Goal: Transaction & Acquisition: Purchase product/service

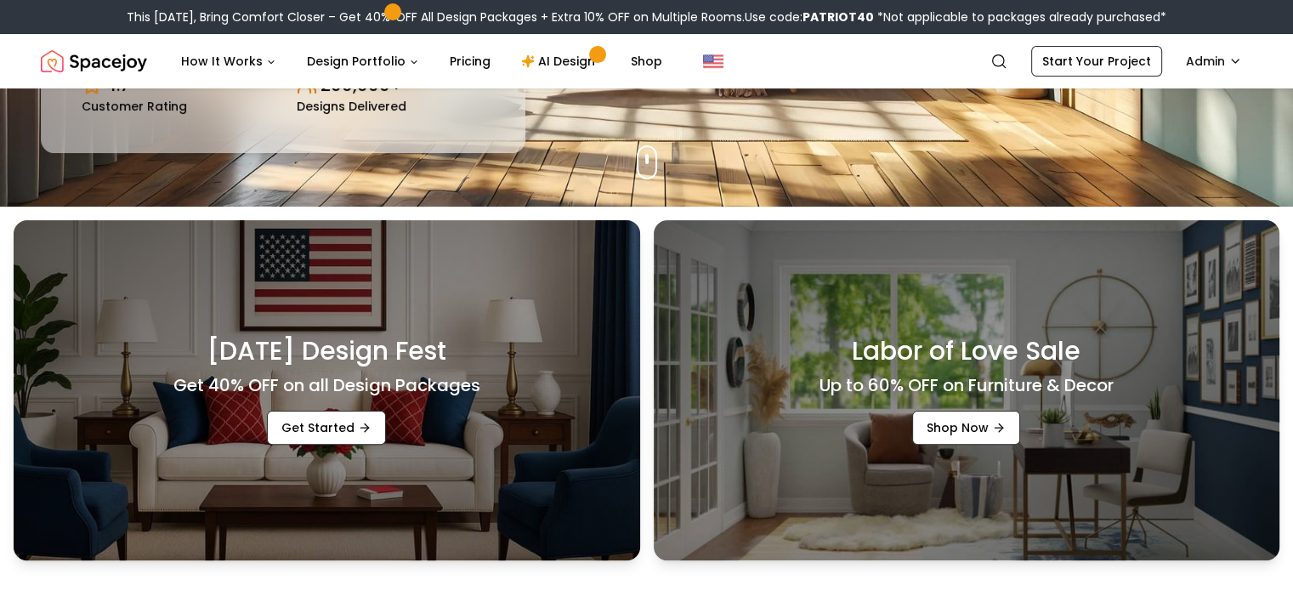
scroll to position [383, 0]
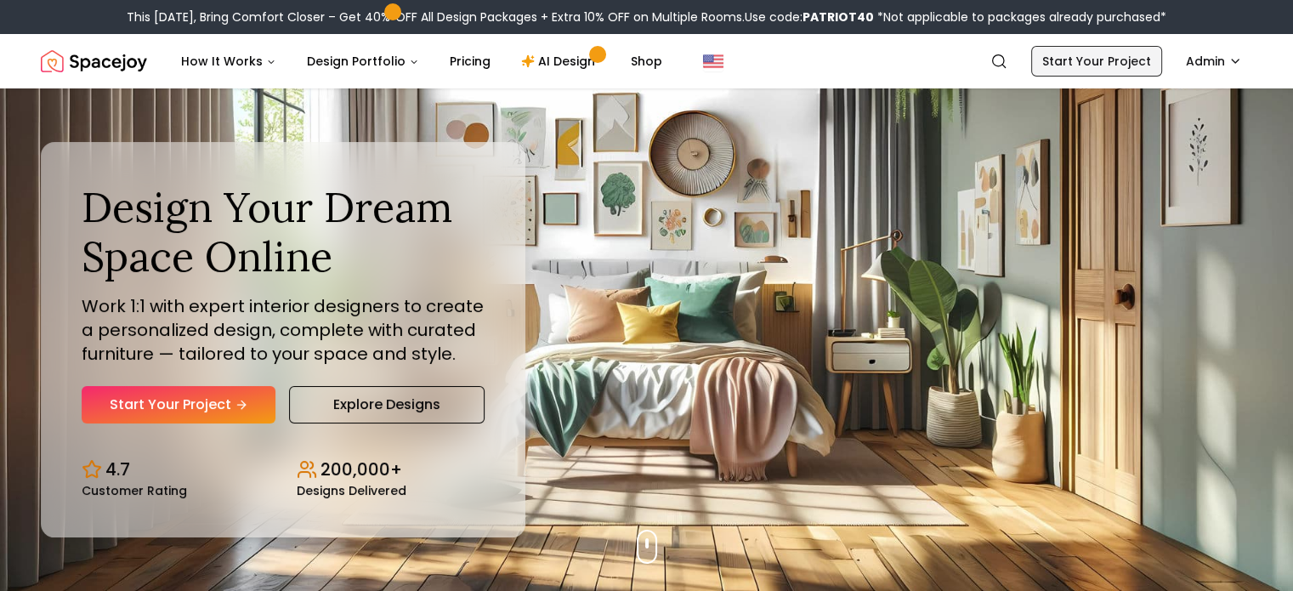
click at [1134, 60] on link "Start Your Project" at bounding box center [1096, 61] width 131 height 31
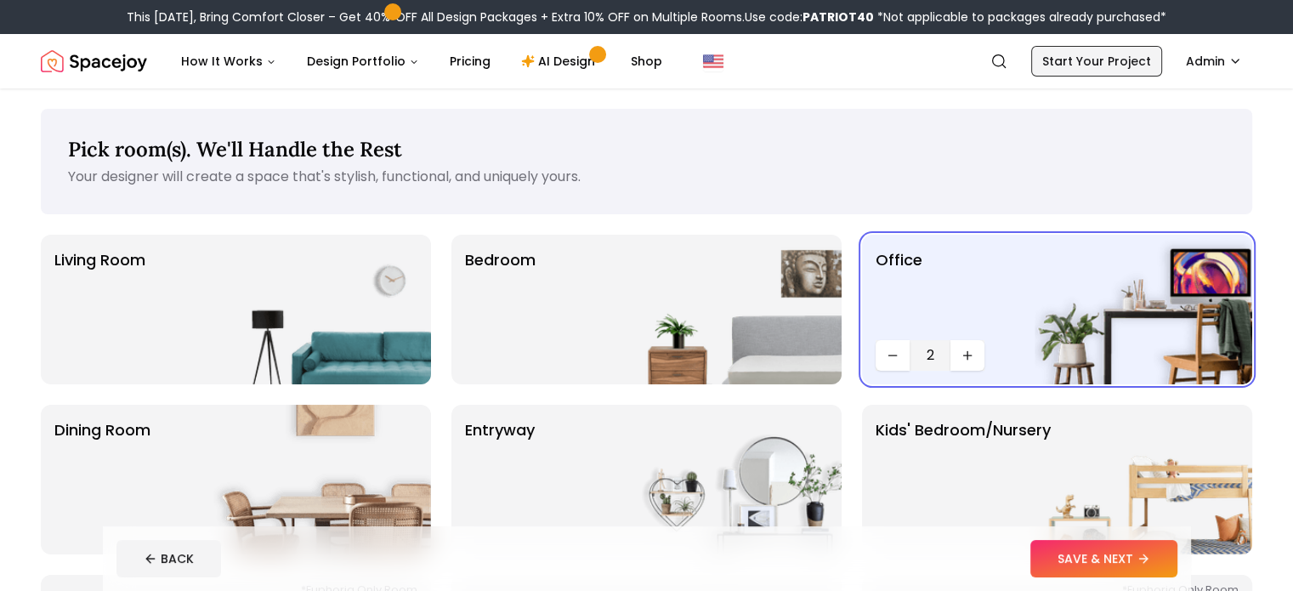
click at [1098, 66] on link "Start Your Project" at bounding box center [1096, 61] width 131 height 31
click at [1166, 565] on button "SAVE & NEXT" at bounding box center [1104, 558] width 147 height 37
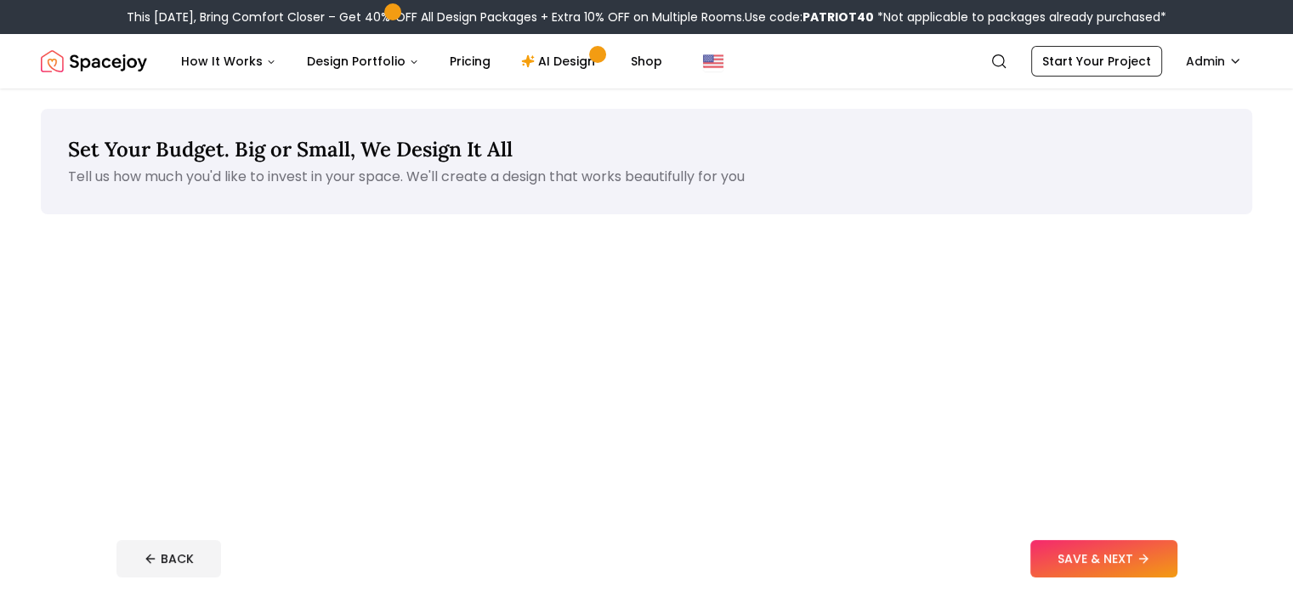
click at [1166, 565] on button "SAVE & NEXT" at bounding box center [1104, 558] width 147 height 37
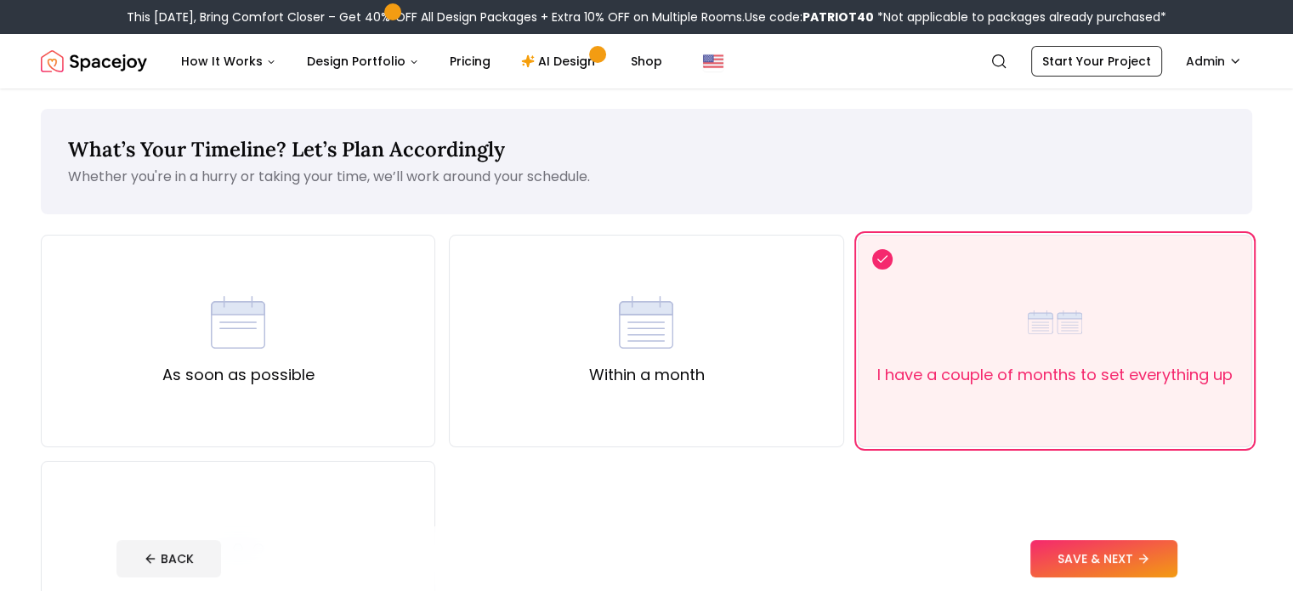
click at [1166, 565] on button "SAVE & NEXT" at bounding box center [1104, 558] width 147 height 37
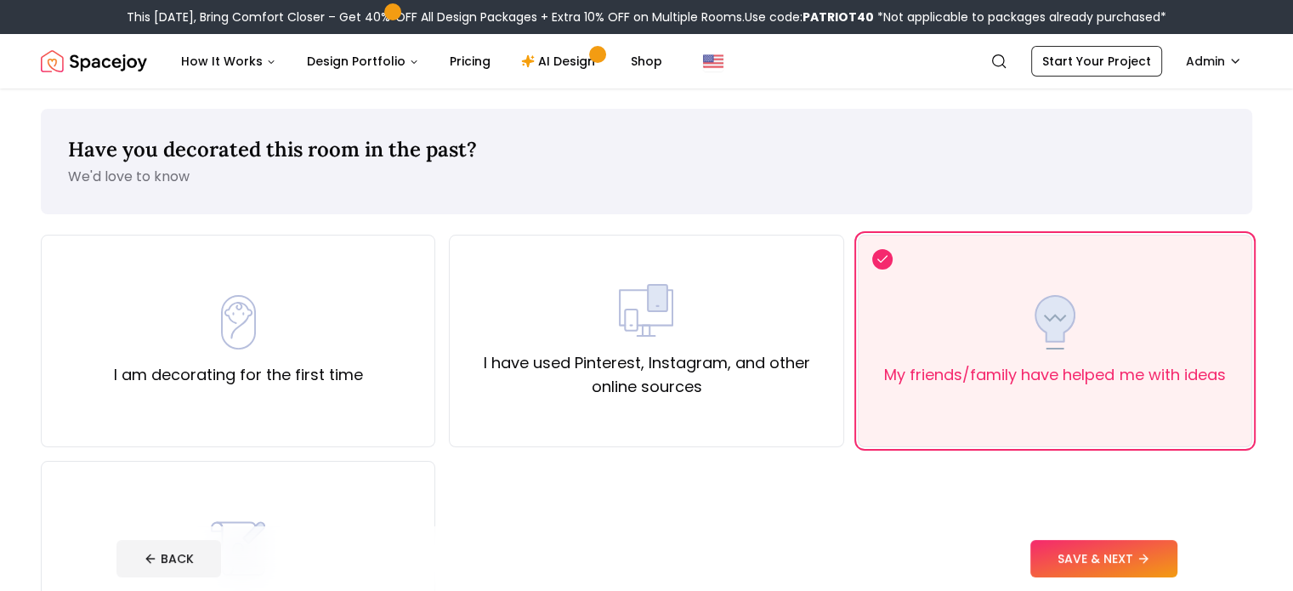
click at [1166, 565] on button "SAVE & NEXT" at bounding box center [1104, 558] width 147 height 37
click at [1166, 565] on div "BACK" at bounding box center [646, 558] width 1061 height 37
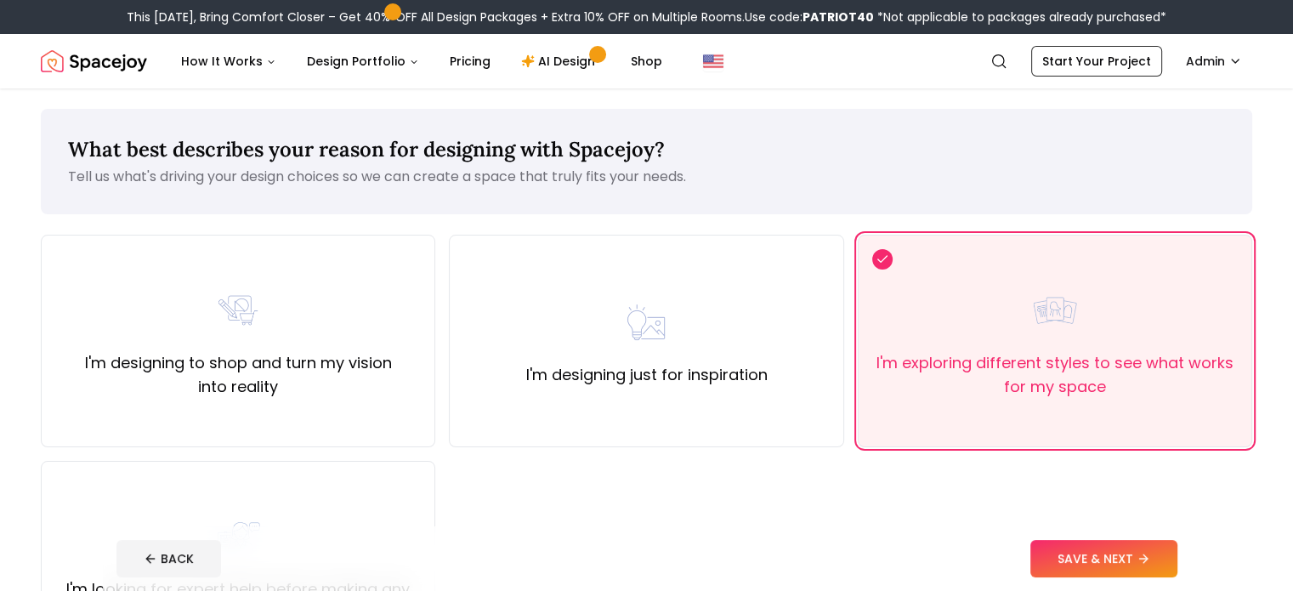
click at [1166, 565] on button "SAVE & NEXT" at bounding box center [1104, 558] width 147 height 37
click at [1166, 565] on div "BACK" at bounding box center [646, 558] width 1061 height 37
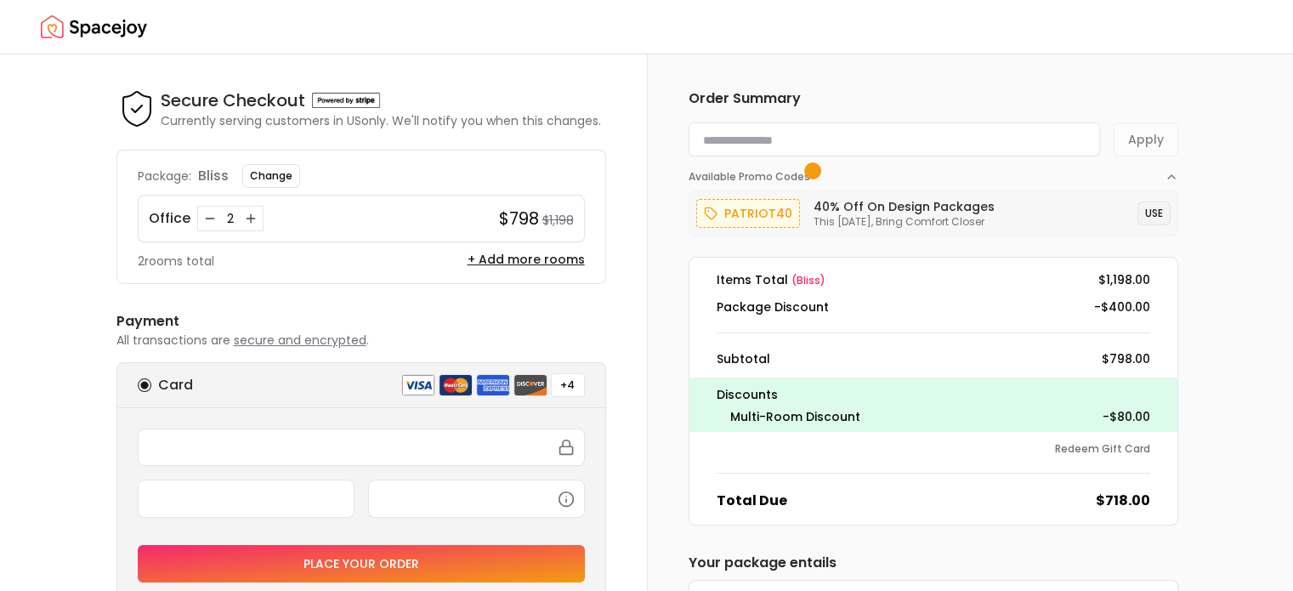
click at [1150, 210] on button "USE" at bounding box center [1154, 214] width 33 height 24
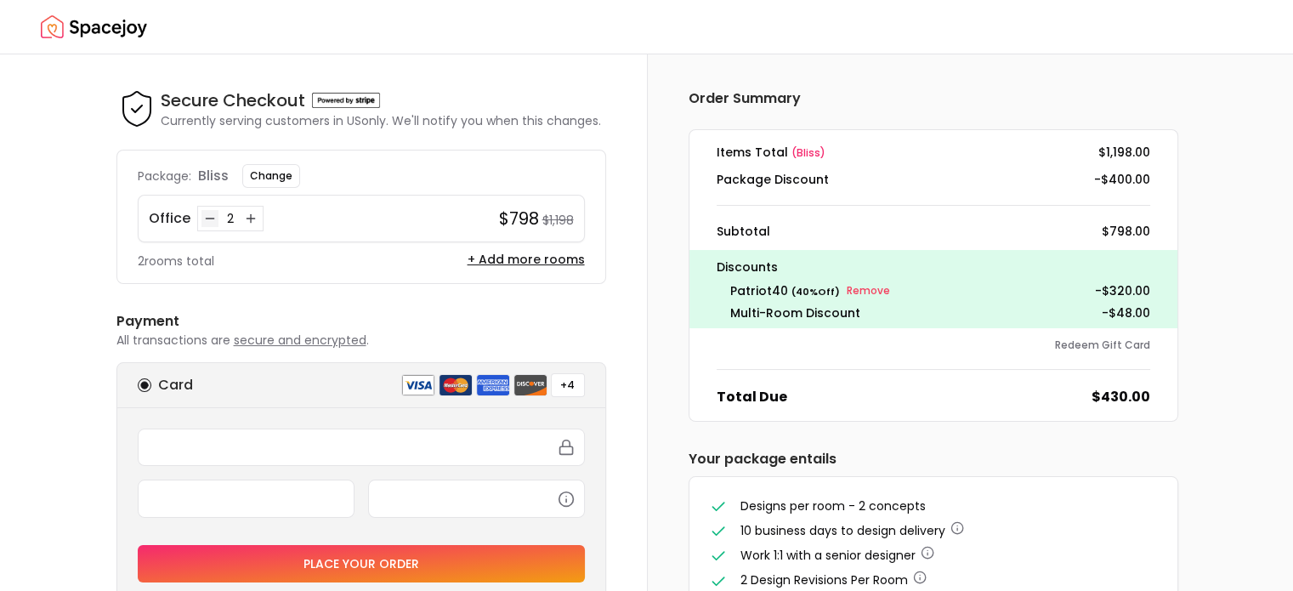
click at [209, 217] on icon "Decrease quantity for Office" at bounding box center [210, 219] width 14 height 14
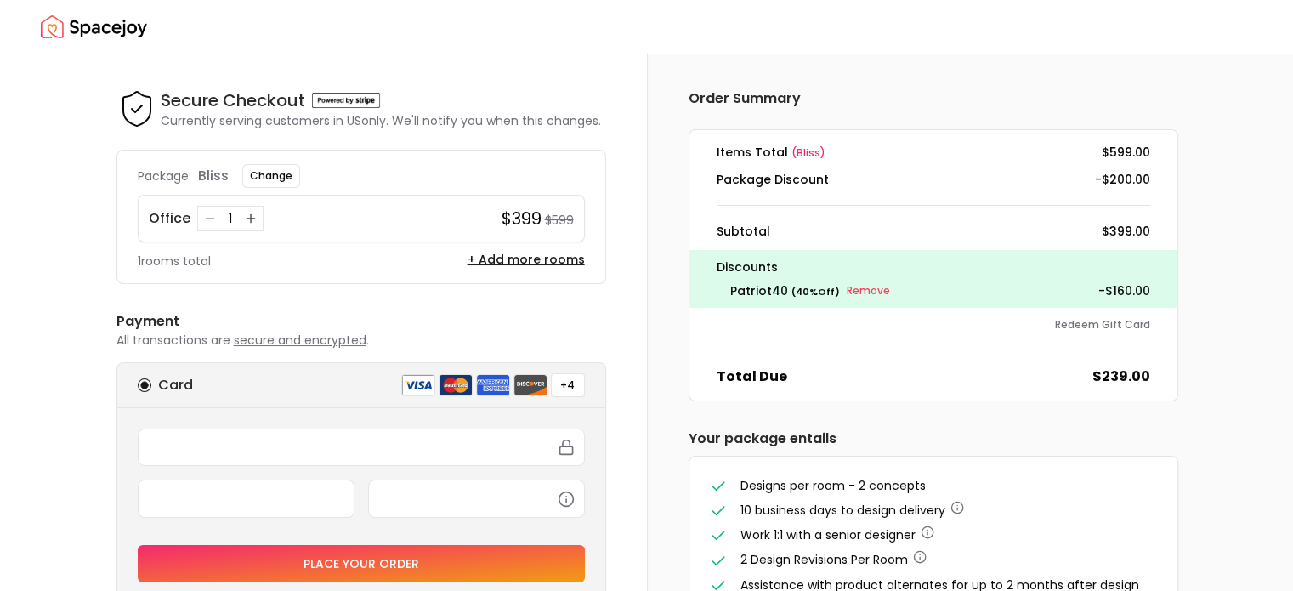
click at [79, 30] on img "Spacejoy" at bounding box center [94, 27] width 106 height 34
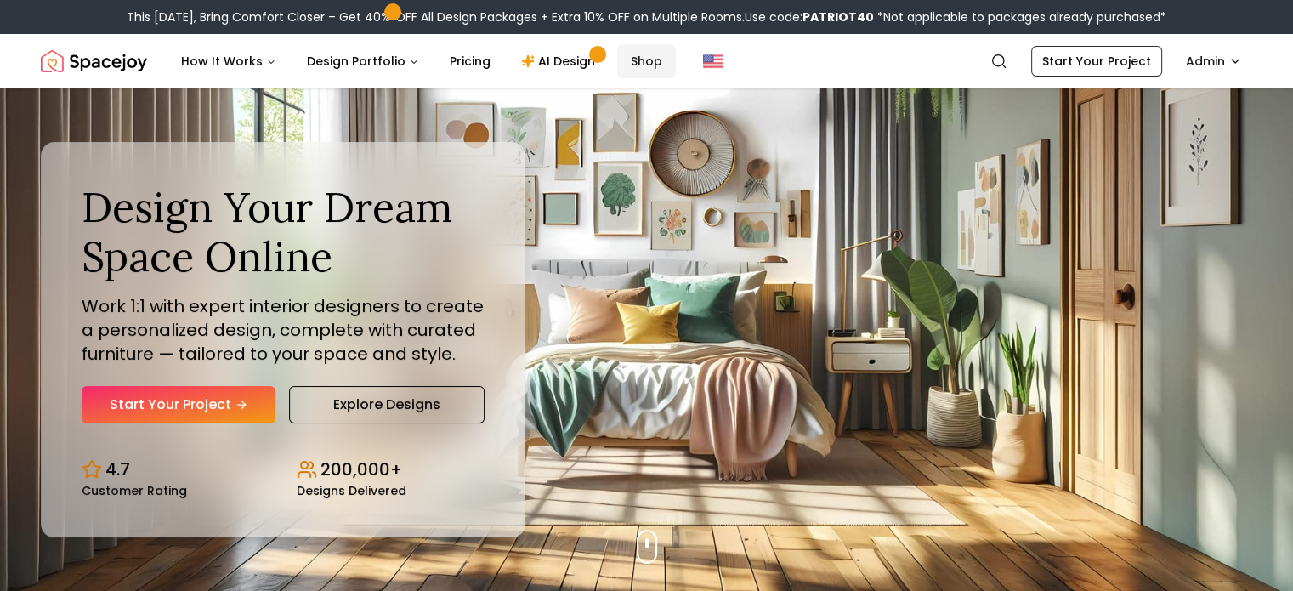
click at [629, 63] on link "Shop" at bounding box center [646, 61] width 59 height 34
